Goal: Use online tool/utility

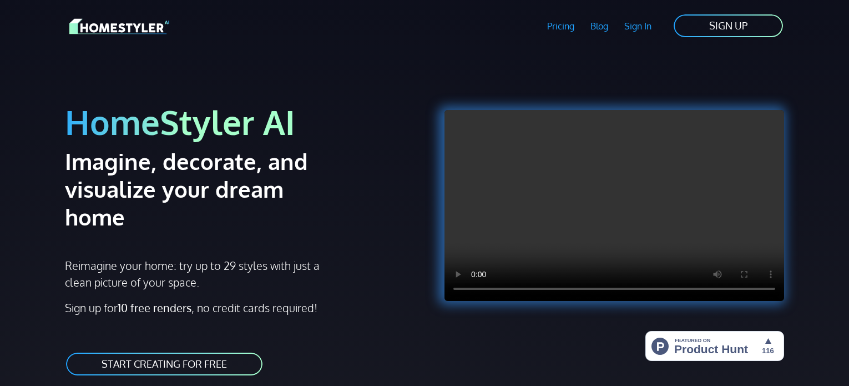
click at [209, 351] on link "START CREATING FOR FREE" at bounding box center [164, 363] width 199 height 25
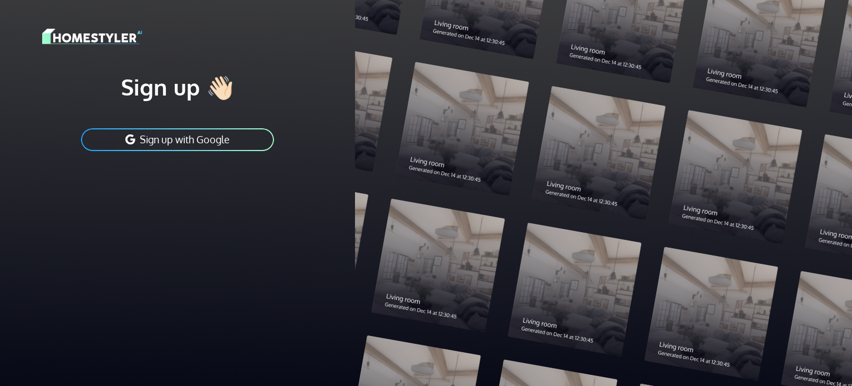
click at [176, 140] on button "Sign up with Google" at bounding box center [177, 139] width 195 height 25
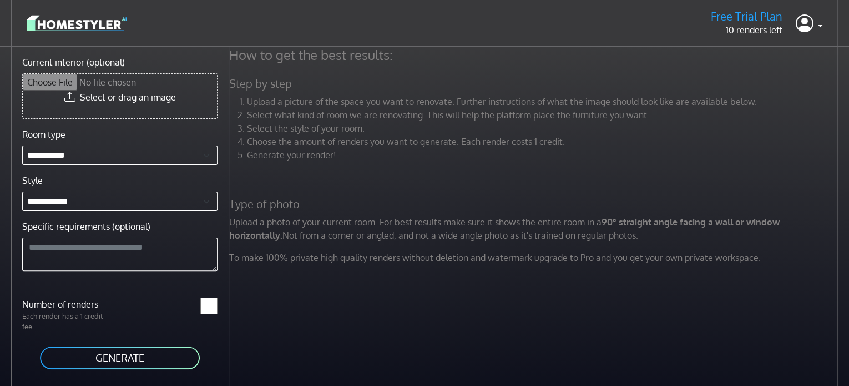
click at [163, 89] on input "Current interior (optional)" at bounding box center [120, 96] width 194 height 44
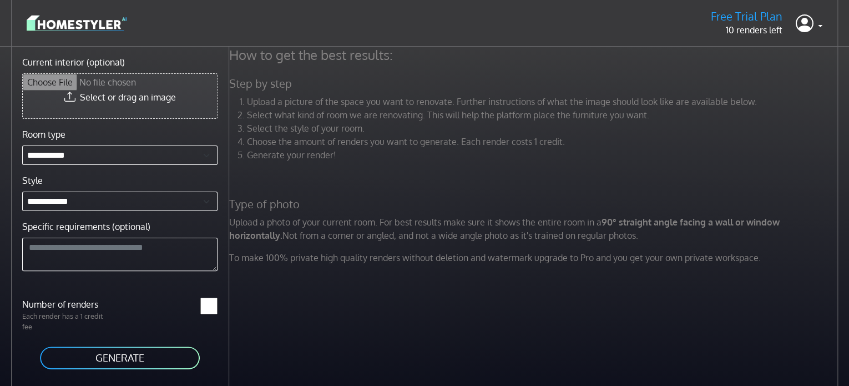
type input "**********"
click at [102, 255] on textarea "Specific requirements (optional)" at bounding box center [119, 253] width 195 height 33
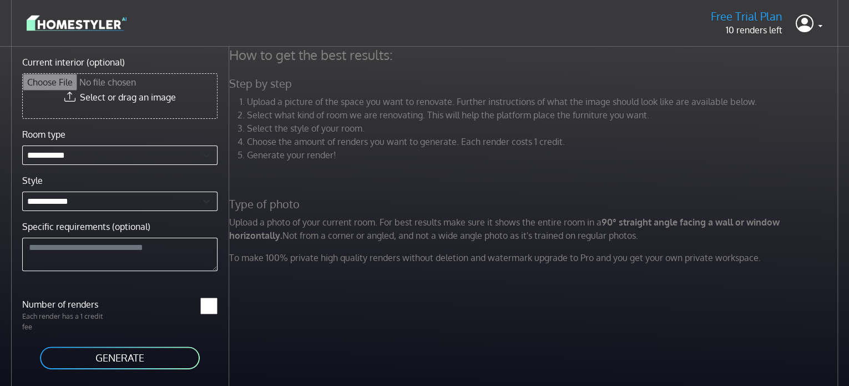
click at [138, 359] on button "GENERATE" at bounding box center [120, 357] width 162 height 25
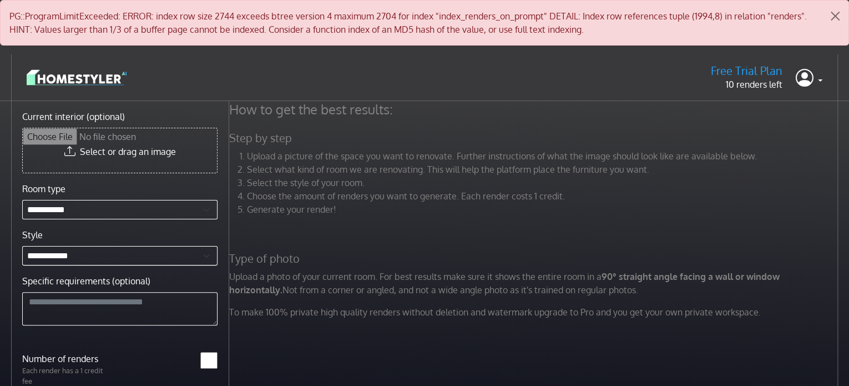
scroll to position [100, 0]
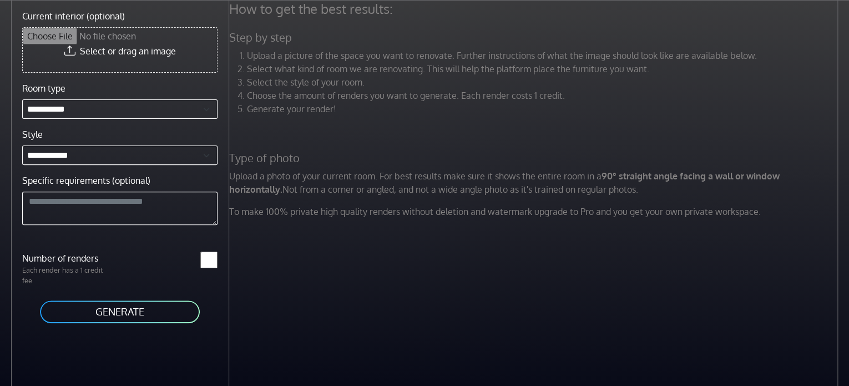
click at [156, 307] on button "GENERATE" at bounding box center [120, 311] width 162 height 25
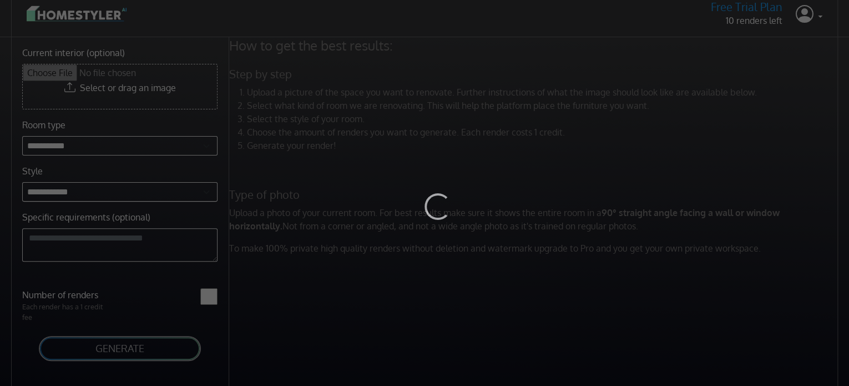
scroll to position [0, 0]
